Goal: Complete application form

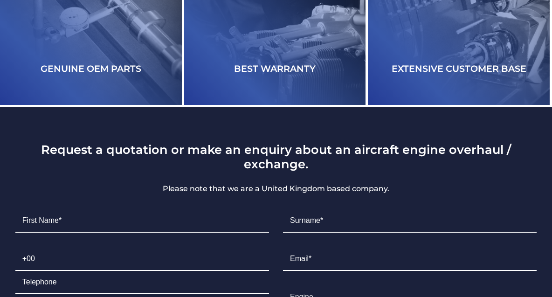
scroll to position [1782, 0]
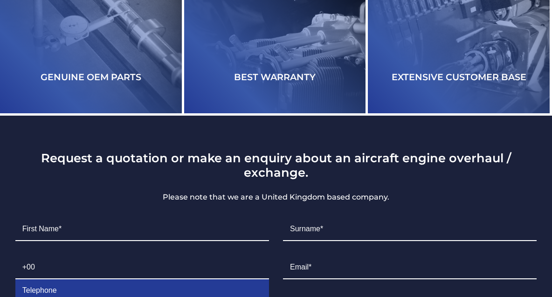
click at [70, 279] on input "Contact form" at bounding box center [142, 290] width 254 height 23
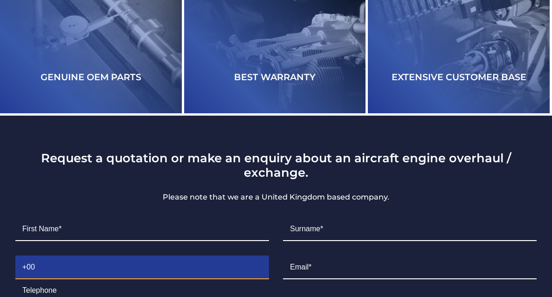
click at [65, 256] on input "Contact form" at bounding box center [142, 267] width 254 height 23
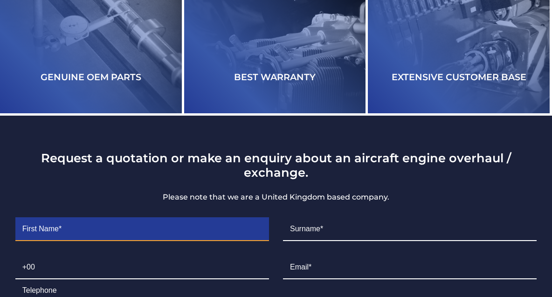
click at [113, 218] on input "Contact form" at bounding box center [142, 229] width 254 height 23
type input "Danniessen"
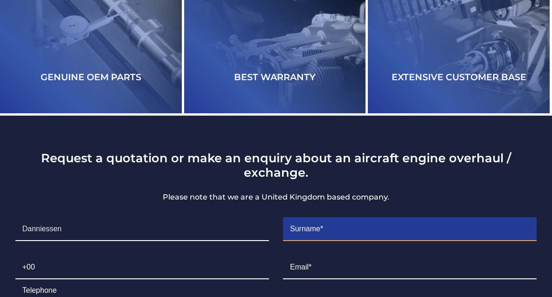
click at [336, 218] on input "Contact form" at bounding box center [410, 229] width 254 height 23
type input "Danniessen"
click at [342, 218] on input "Danniessen" at bounding box center [410, 229] width 254 height 23
drag, startPoint x: 347, startPoint y: 101, endPoint x: 283, endPoint y: 104, distance: 64.5
click at [283, 210] on li "Surname* [PERSON_NAME]" at bounding box center [410, 229] width 268 height 38
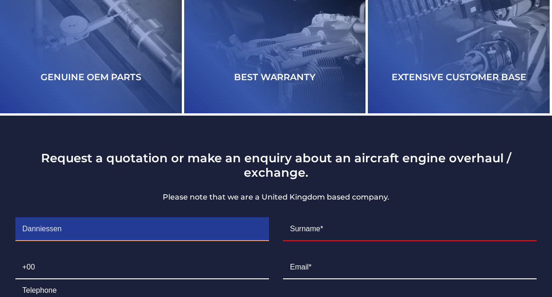
drag, startPoint x: 66, startPoint y: 102, endPoint x: 16, endPoint y: 105, distance: 50.5
click at [16, 218] on input "Danniessen" at bounding box center [142, 229] width 254 height 23
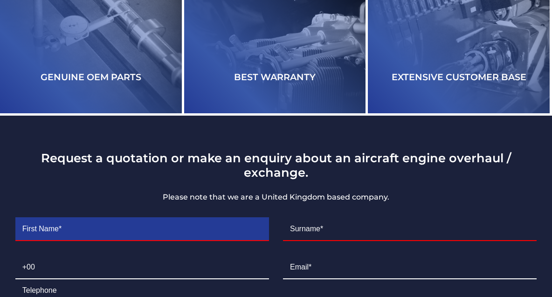
click at [74, 218] on input "Contact form" at bounding box center [142, 229] width 254 height 23
paste input "Danniessen"
type input "Danniessen"
